Goal: Information Seeking & Learning: Check status

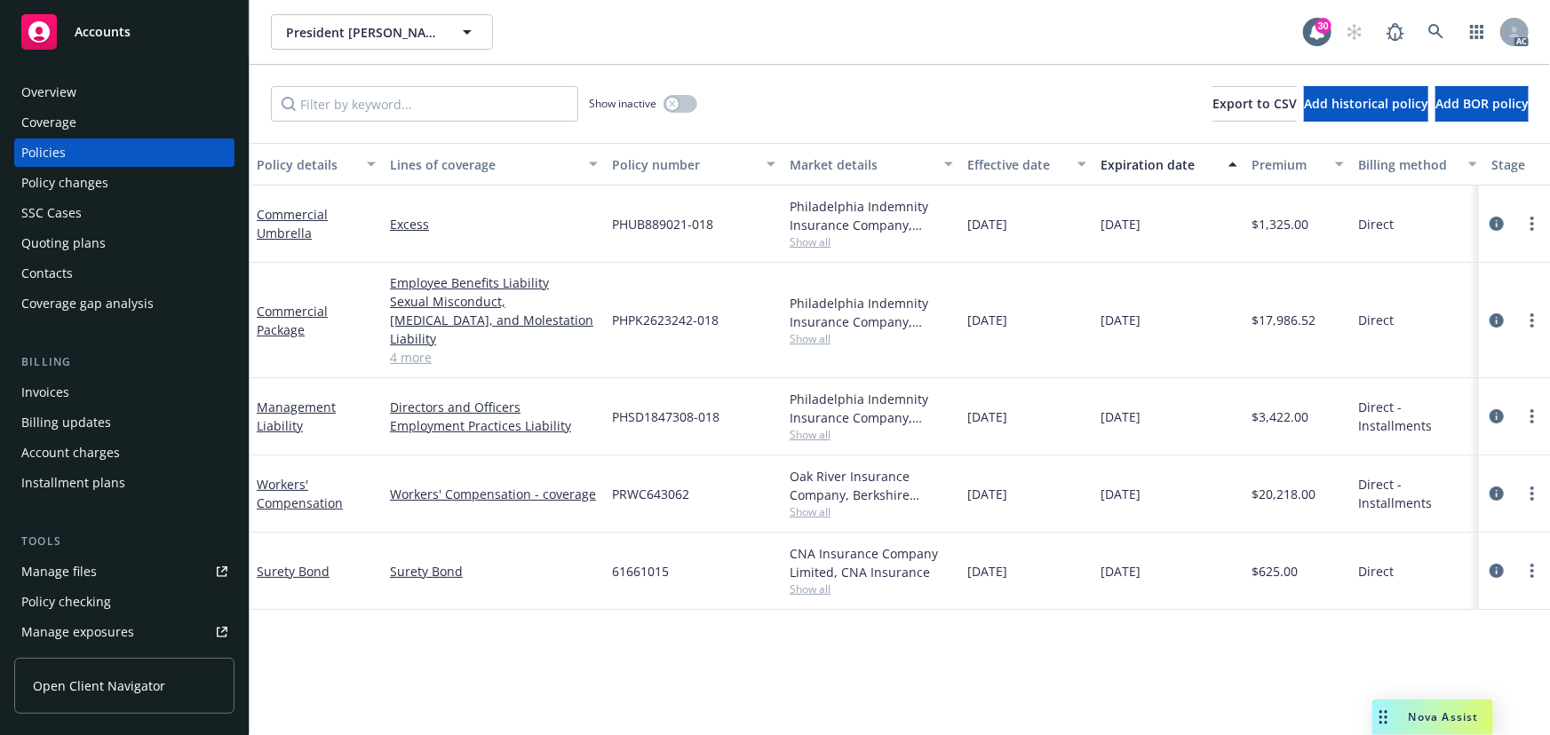
click at [798, 427] on span "Show all" at bounding box center [870, 434] width 163 height 15
click at [464, 634] on div "Policy details Lines of coverage Policy number Market details Effective date Ex…" at bounding box center [900, 439] width 1300 height 592
click at [805, 427] on span "Show all" at bounding box center [870, 434] width 163 height 15
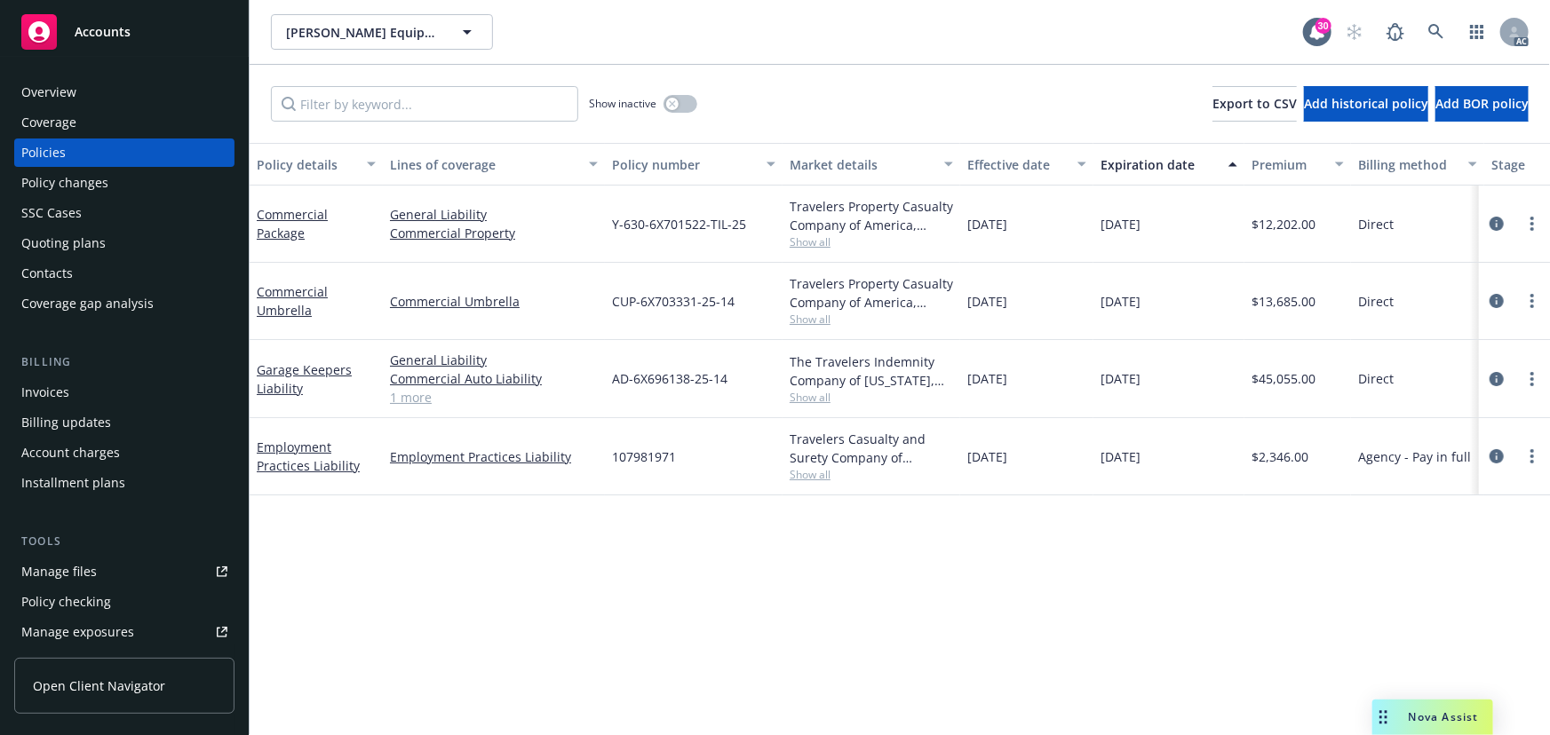
click at [408, 399] on link "1 more" at bounding box center [494, 397] width 208 height 19
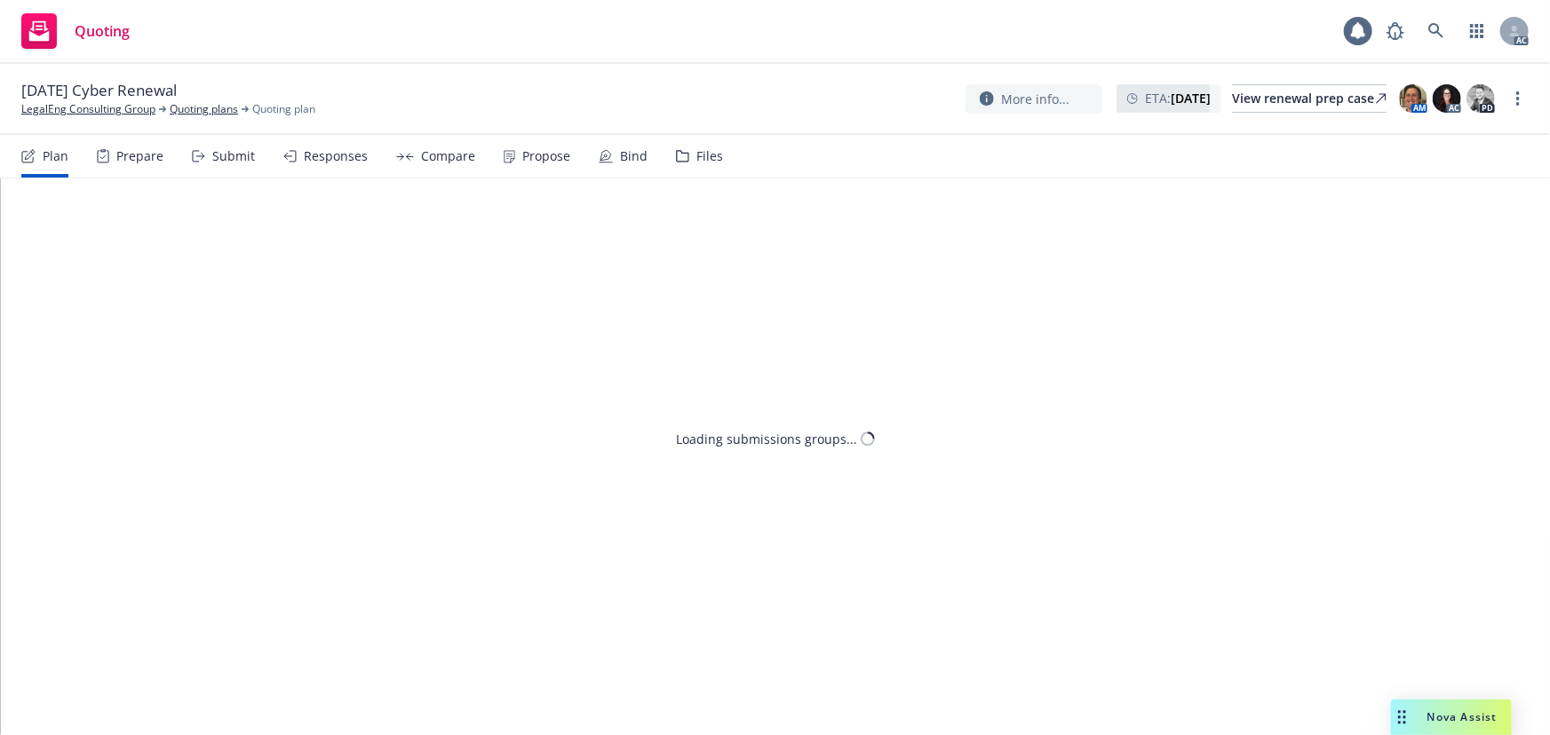
click at [539, 166] on div "Propose" at bounding box center [537, 156] width 67 height 43
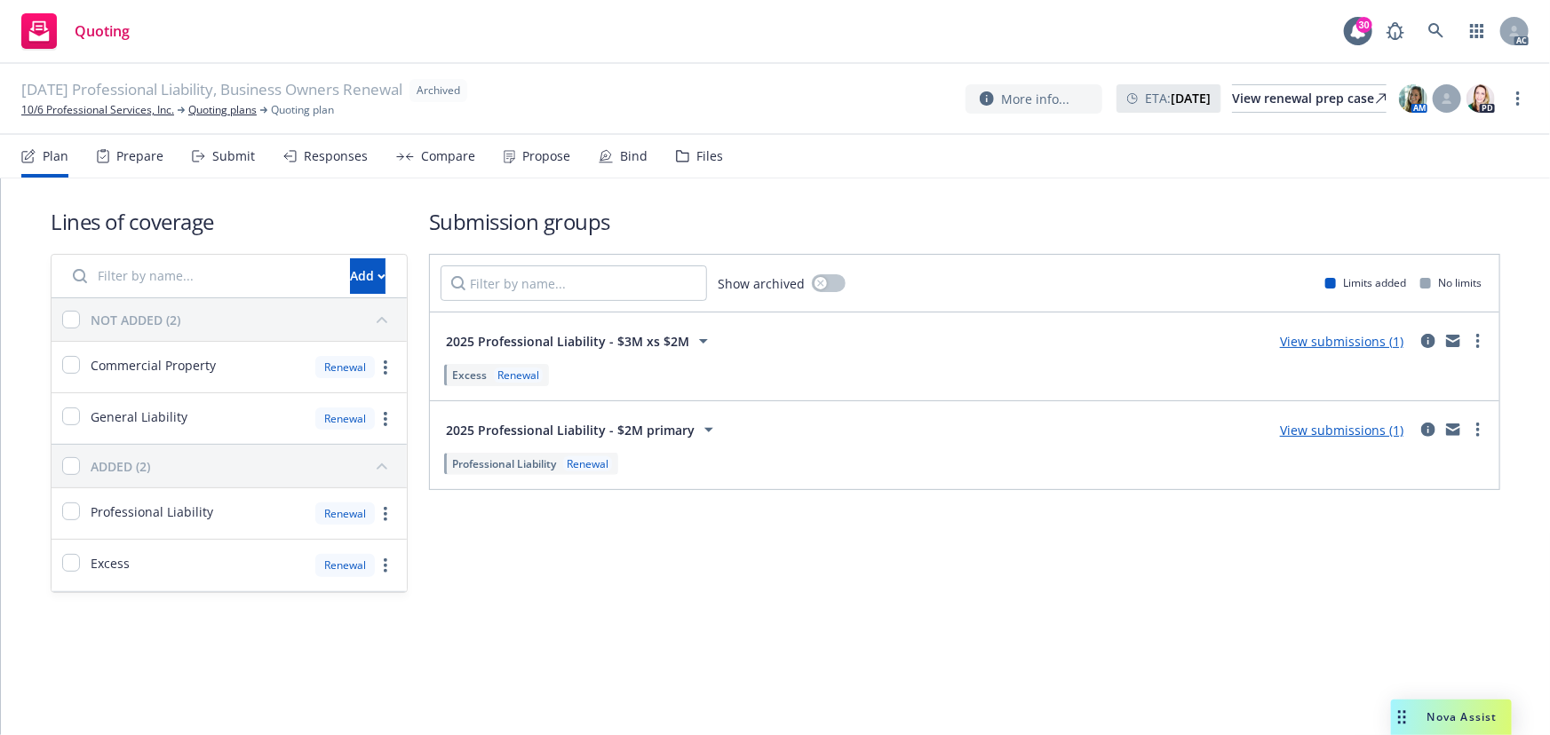
click at [538, 160] on div "Propose" at bounding box center [546, 156] width 48 height 14
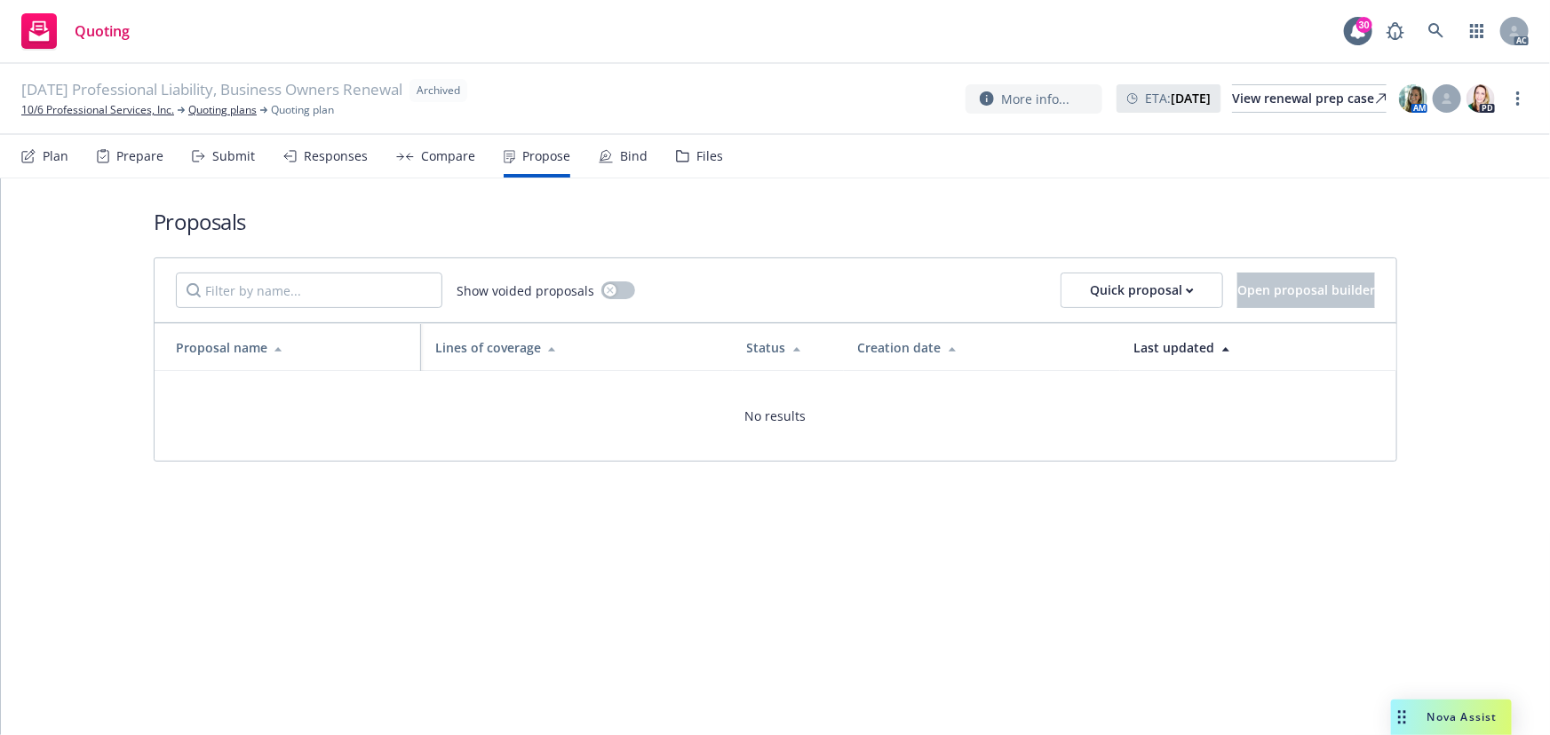
click at [342, 164] on div "Responses" at bounding box center [325, 156] width 84 height 43
